Goal: Navigation & Orientation: Find specific page/section

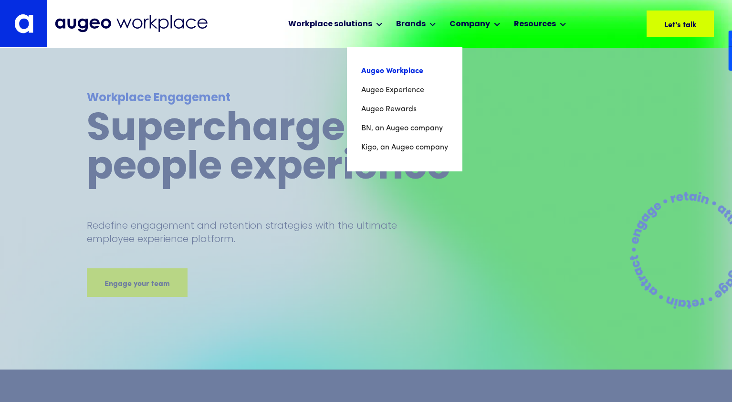
click at [409, 70] on link "Augeo Workplace" at bounding box center [404, 71] width 87 height 19
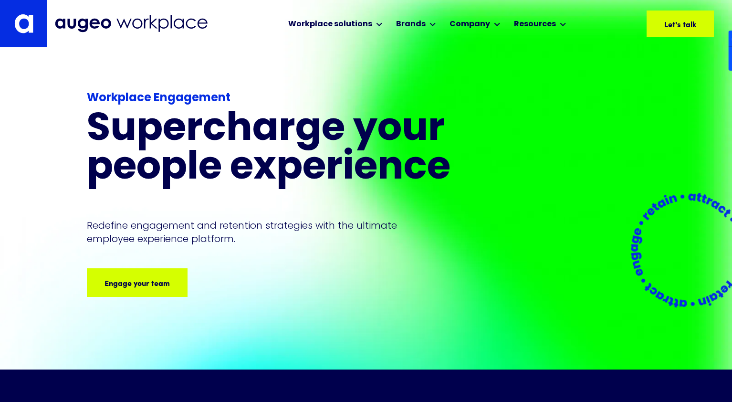
click at [345, 235] on p "Redefine engagement and retention strategies with the ultimate employee experie…" at bounding box center [251, 232] width 328 height 27
click at [620, 60] on div "Workplace Engagement Supercharge your people experience Redefine engagement and…" at bounding box center [366, 209] width 558 height 322
click at [617, 74] on div "Workplace Engagement Supercharge your people experience Redefine engagement and…" at bounding box center [366, 209] width 558 height 322
drag, startPoint x: 628, startPoint y: 71, endPoint x: 612, endPoint y: 72, distance: 15.8
click at [629, 71] on div "Workplace Engagement Supercharge your people experience Redefine engagement and…" at bounding box center [366, 209] width 558 height 322
